Goal: Information Seeking & Learning: Compare options

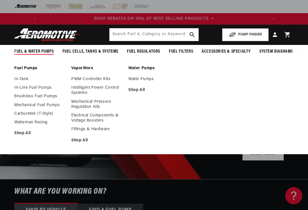
click at [25, 79] on link "In-Tank" at bounding box center [39, 79] width 51 height 5
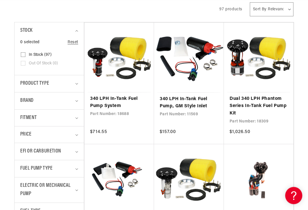
scroll to position [124, 0]
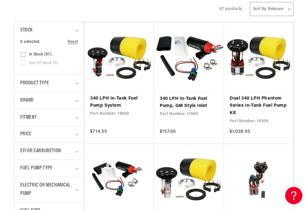
click at [29, 114] on span "Fitment" at bounding box center [28, 118] width 16 height 8
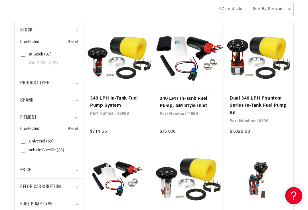
scroll to position [0, 0]
click at [22, 151] on input "Vehicle Specific (38) Vehicle Specific (38 products)" at bounding box center [23, 151] width 5 height 5
checkbox input "true"
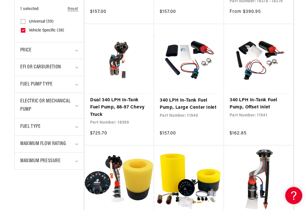
scroll to position [244, 0]
click at [27, 159] on span "Maximum Pressure" at bounding box center [40, 161] width 41 height 8
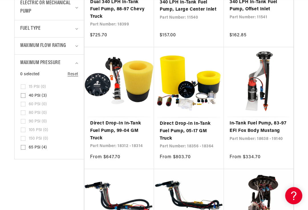
scroll to position [343, 0]
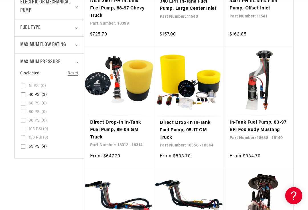
click at [21, 145] on input "65 PSI (4) 65 PSI (4 products)" at bounding box center [23, 147] width 5 height 5
checkbox input "true"
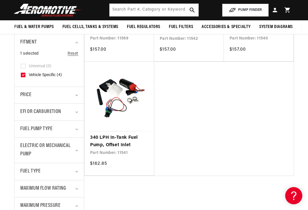
click at [25, 64] on icon at bounding box center [23, 66] width 5 height 5
click at [19, 69] on details "Fitment 1 selected Reset Fitment Universal (0) Universal (0 products) Universal…" at bounding box center [49, 60] width 69 height 53
click at [21, 75] on input "Vehicle Specific (4) Vehicle Specific (4 products)" at bounding box center [23, 76] width 5 height 5
checkbox input "false"
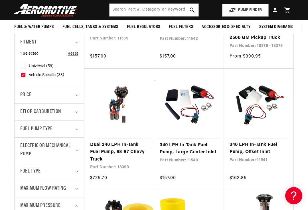
scroll to position [0, 226]
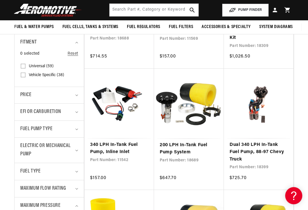
click at [23, 65] on input "Universal (59) Universal (59 products)" at bounding box center [23, 67] width 5 height 5
checkbox input "true"
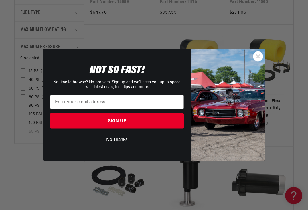
click at [256, 61] on circle "Close dialog" at bounding box center [258, 56] width 9 height 9
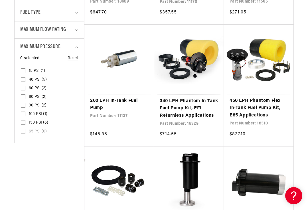
scroll to position [0, 226]
click at [23, 104] on input "90 PSI (2) 90 PSI (2 products)" at bounding box center [23, 106] width 5 height 5
checkbox input "true"
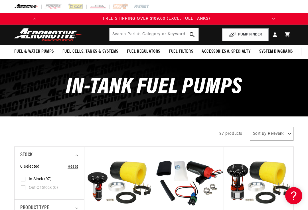
scroll to position [0, 226]
